Goal: Find specific page/section: Find specific page/section

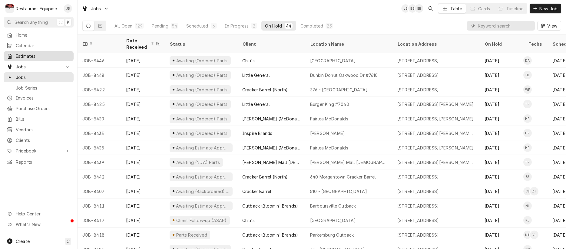
click at [37, 54] on span "Estimates" at bounding box center [43, 56] width 55 height 6
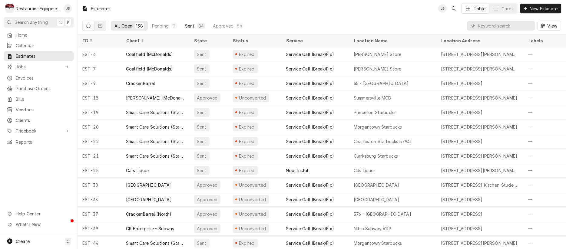
click at [201, 26] on div "84" at bounding box center [200, 26] width 5 height 6
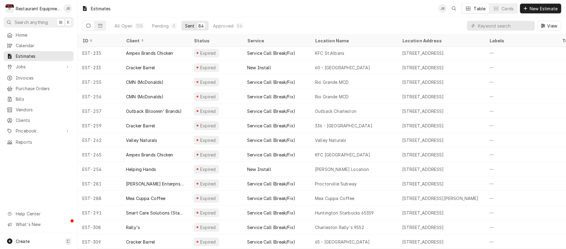
scroll to position [540, 0]
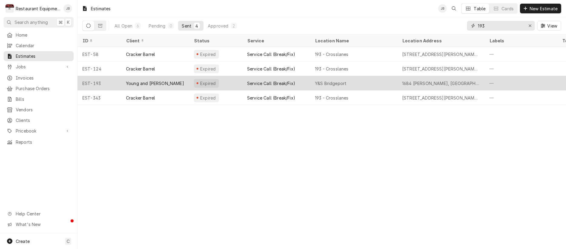
type input "193"
click at [380, 80] on div "Y&S Bridgeport" at bounding box center [353, 83] width 87 height 15
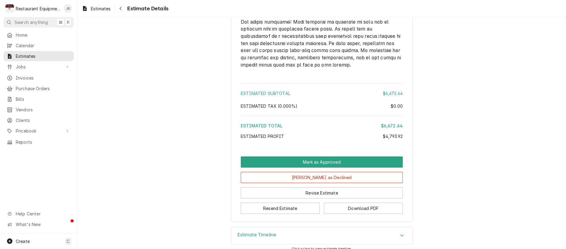
scroll to position [1407, 0]
click at [121, 8] on icon "Navigate back" at bounding box center [121, 8] width 2 height 3
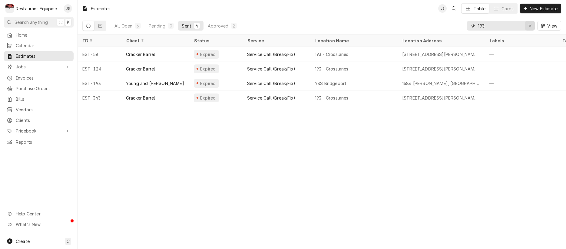
click at [530, 25] on icon "Erase input" at bounding box center [529, 26] width 2 height 2
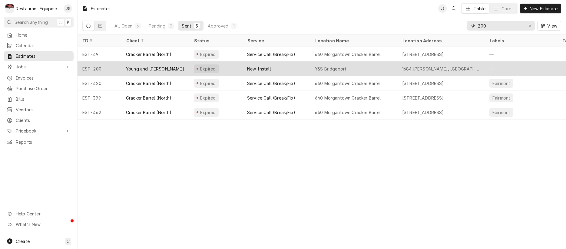
type input "200"
click at [344, 66] on div "Y&S Bridgeport" at bounding box center [330, 69] width 31 height 6
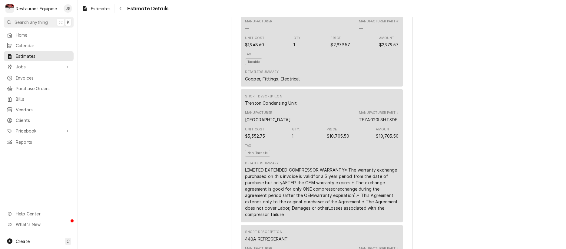
scroll to position [458, 0]
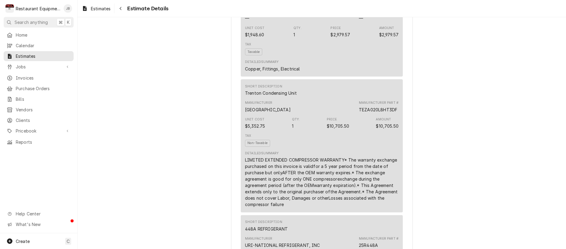
click at [264, 146] on div "Tax Non-Taxable" at bounding box center [257, 139] width 25 height 13
